Goal: Navigation & Orientation: Find specific page/section

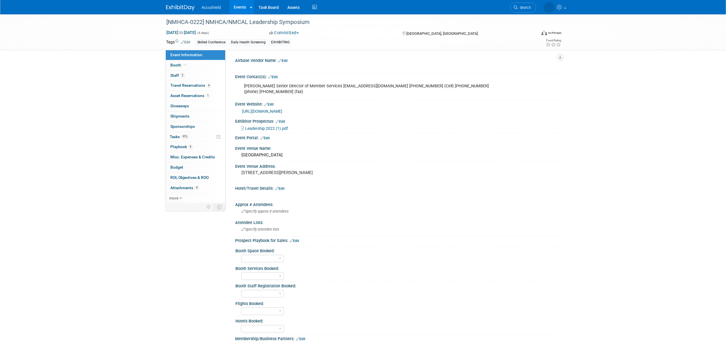
click at [177, 7] on img at bounding box center [180, 8] width 29 height 6
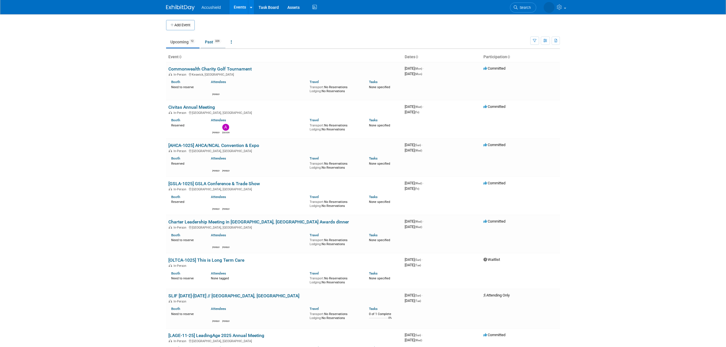
click at [208, 43] on link "Past 329" at bounding box center [213, 42] width 25 height 11
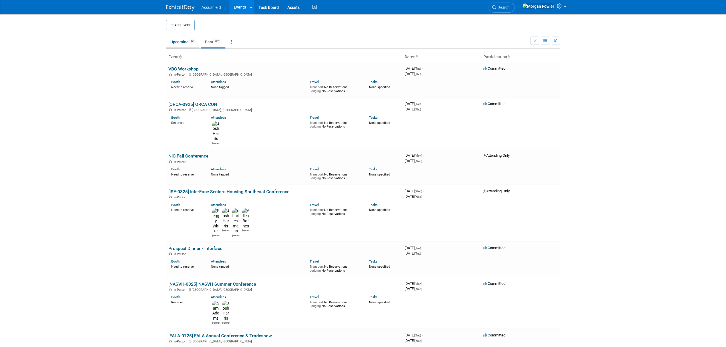
click at [179, 42] on link "Upcoming 12" at bounding box center [182, 42] width 33 height 11
